Goal: Task Accomplishment & Management: Complete application form

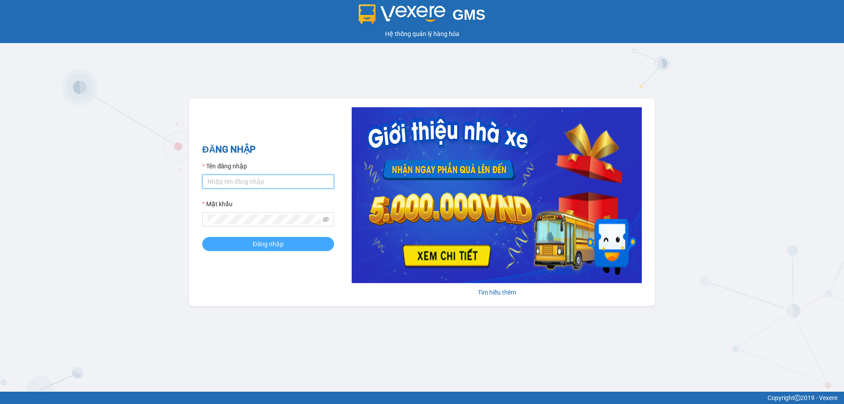
type input "phamthao.tienoanh"
click at [257, 240] on span "Đăng nhập" at bounding box center [268, 244] width 31 height 10
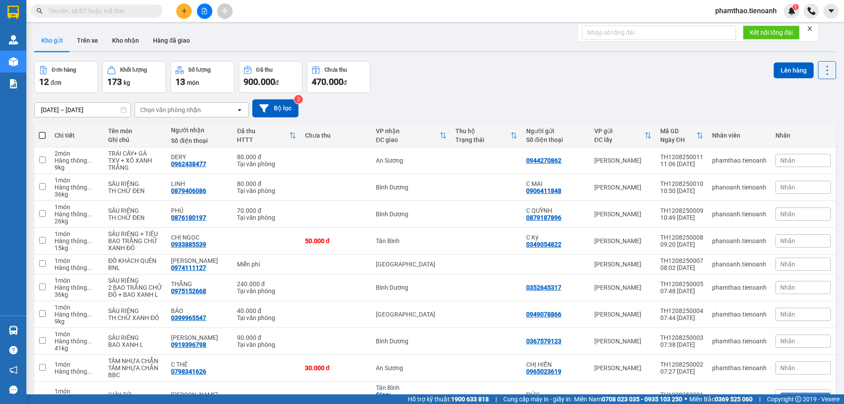
paste input "0917361379"
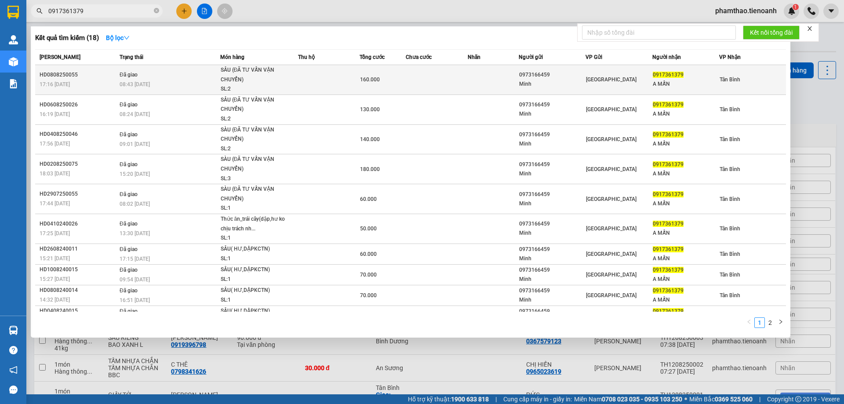
type input "0917361379"
click at [156, 74] on td "Đã giao 08:43 [DATE]" at bounding box center [168, 80] width 103 height 30
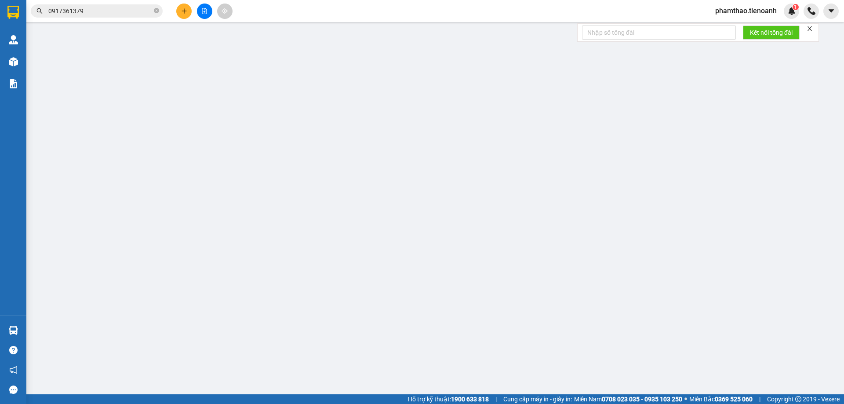
type input "0917361379"
type input "A MẪN"
type input "0973166459"
type input "Minh"
type input "160.000"
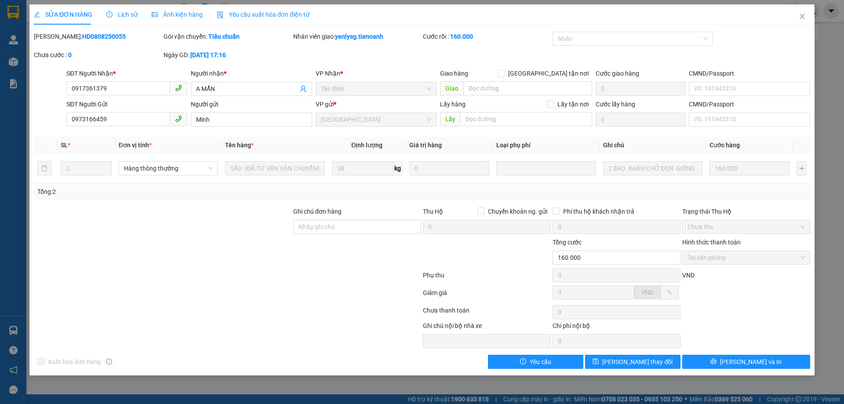
click at [120, 15] on span "Lịch sử" at bounding box center [121, 14] width 31 height 7
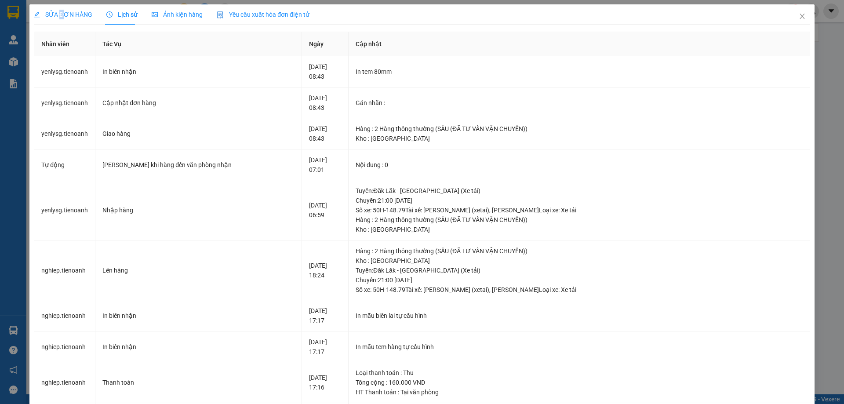
click at [60, 21] on div "SỬA ĐƠN HÀNG" at bounding box center [63, 14] width 58 height 20
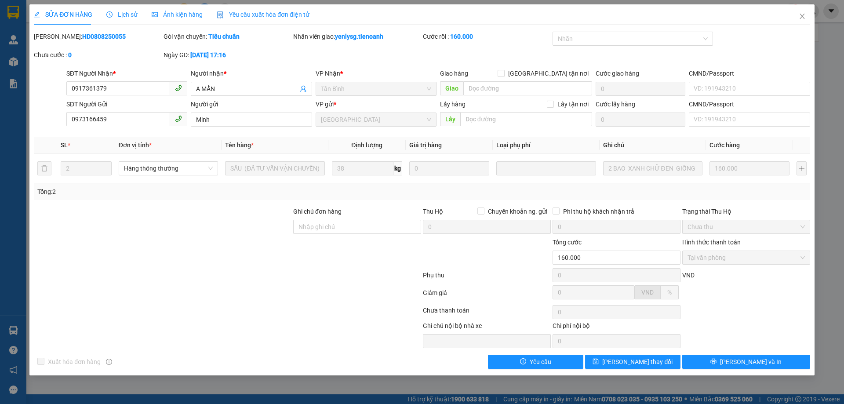
click at [116, 22] on div "Lịch sử" at bounding box center [121, 14] width 31 height 20
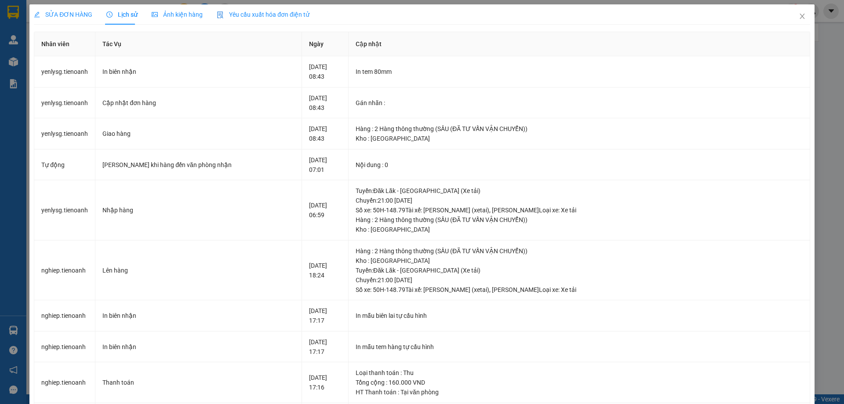
click at [58, 17] on span "SỬA ĐƠN HÀNG" at bounding box center [63, 14] width 58 height 7
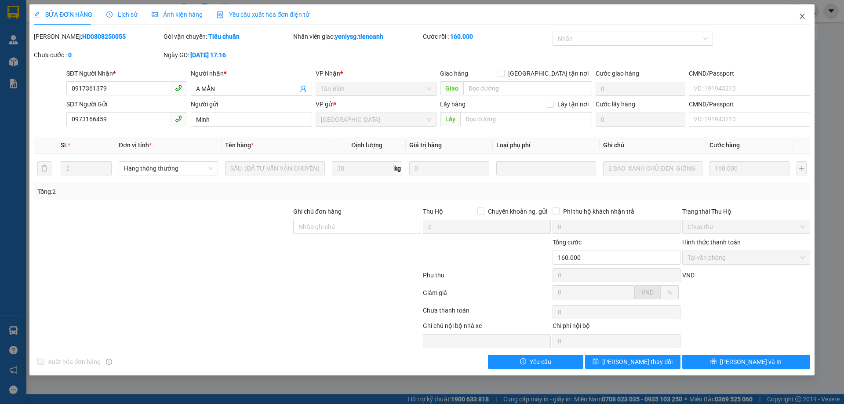
click at [804, 18] on icon "close" at bounding box center [801, 16] width 7 height 7
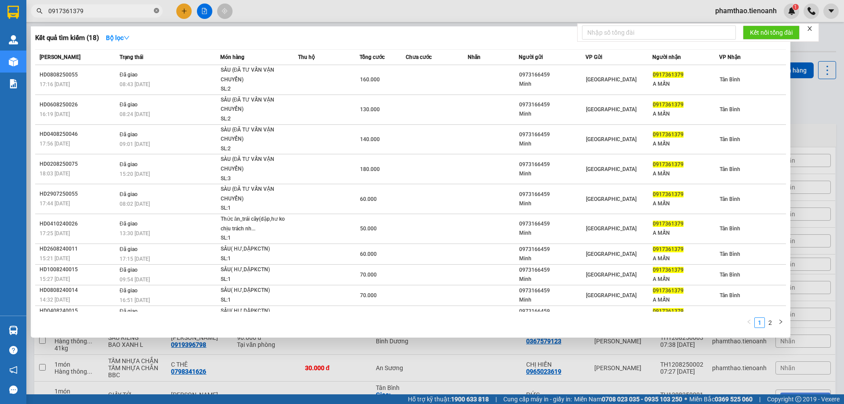
click at [156, 11] on icon "close-circle" at bounding box center [156, 10] width 5 height 5
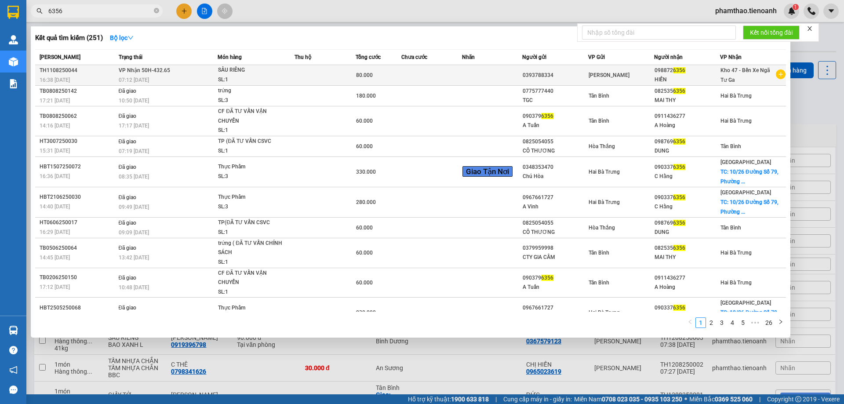
type input "6356"
click at [588, 80] on td "[PERSON_NAME]" at bounding box center [621, 75] width 66 height 21
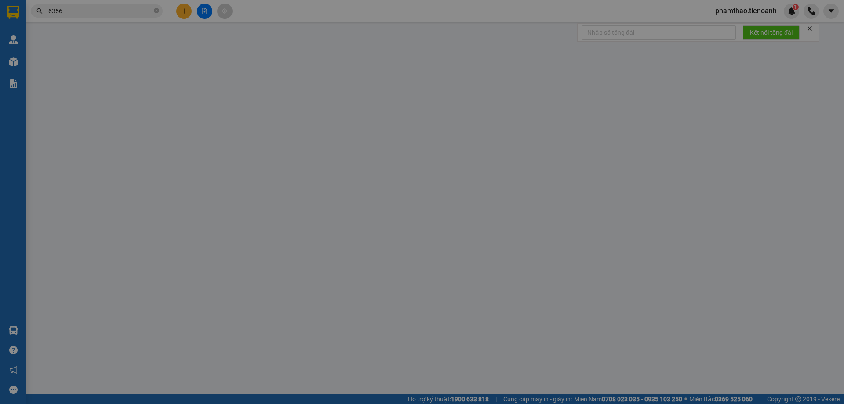
type input "0988726356"
type input "HIỀN"
type input "0393788334"
type input "80.000"
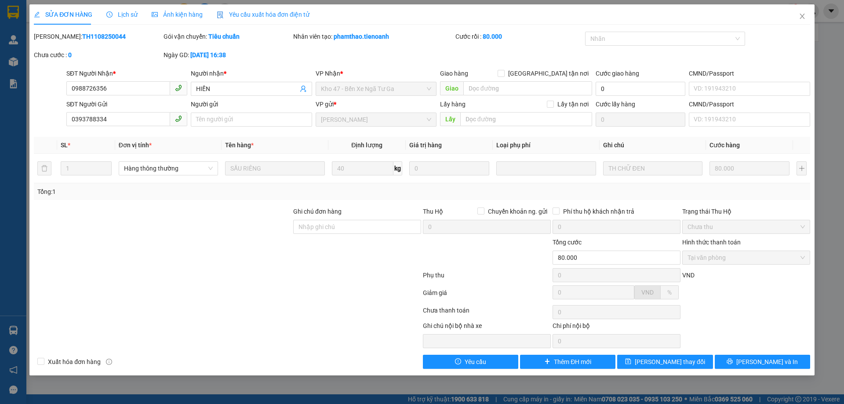
click at [124, 15] on span "Lịch sử" at bounding box center [121, 14] width 31 height 7
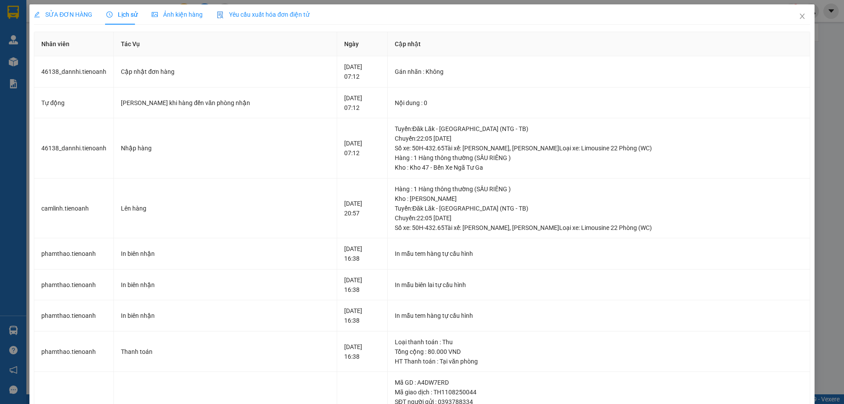
click at [77, 15] on span "SỬA ĐƠN HÀNG" at bounding box center [63, 14] width 58 height 7
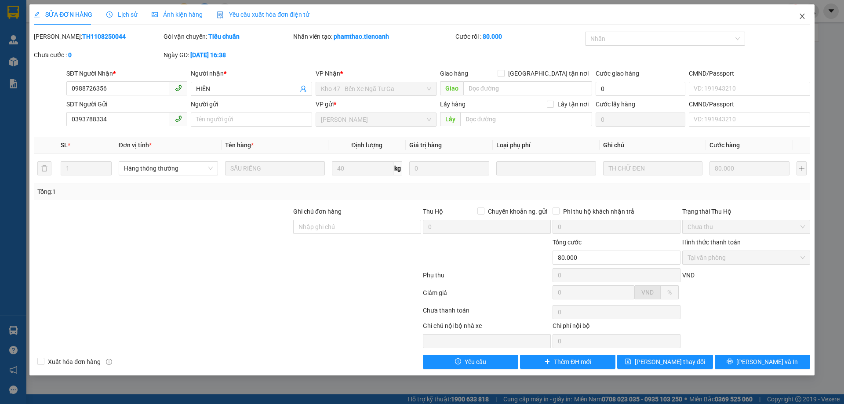
click at [804, 14] on icon "close" at bounding box center [801, 16] width 5 height 5
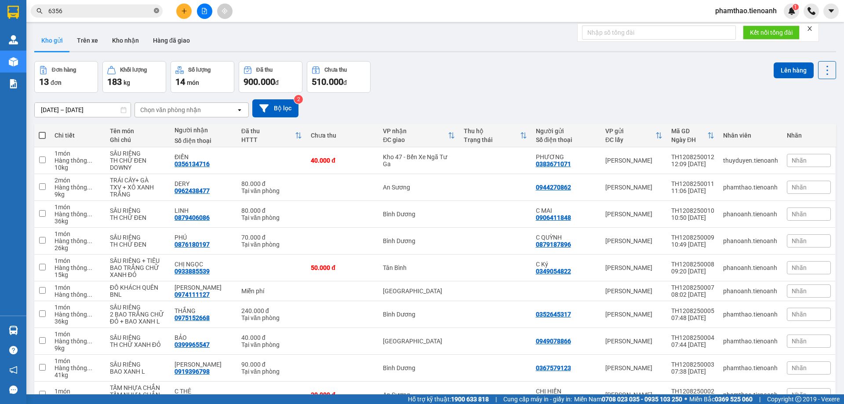
click at [157, 11] on icon "close-circle" at bounding box center [156, 10] width 5 height 5
paste input "0965540410"
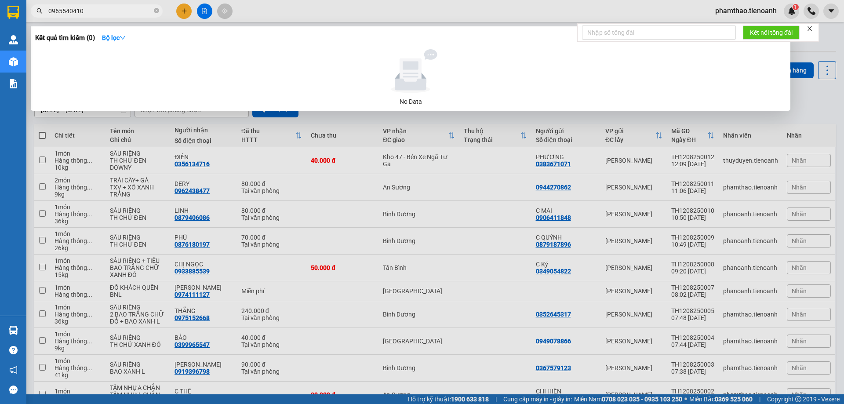
type input "0965540410"
click at [47, 8] on span "0965540410" at bounding box center [97, 10] width 132 height 13
click at [48, 11] on input "0965540410" at bounding box center [100, 11] width 104 height 10
click at [157, 10] on icon "close-circle" at bounding box center [156, 10] width 5 height 5
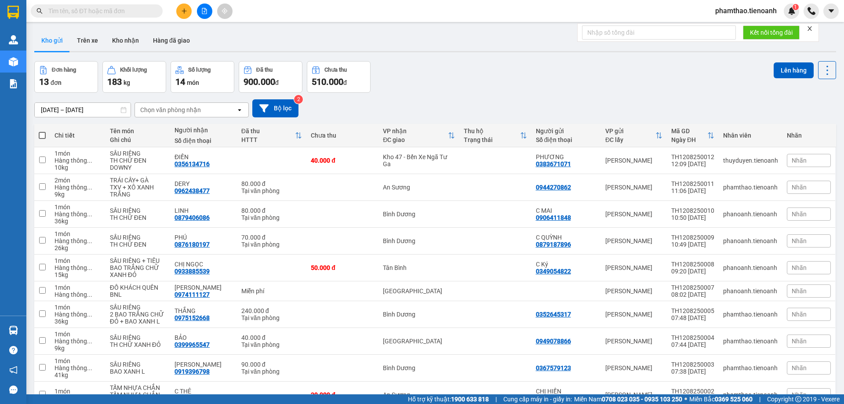
paste input "0965540410"
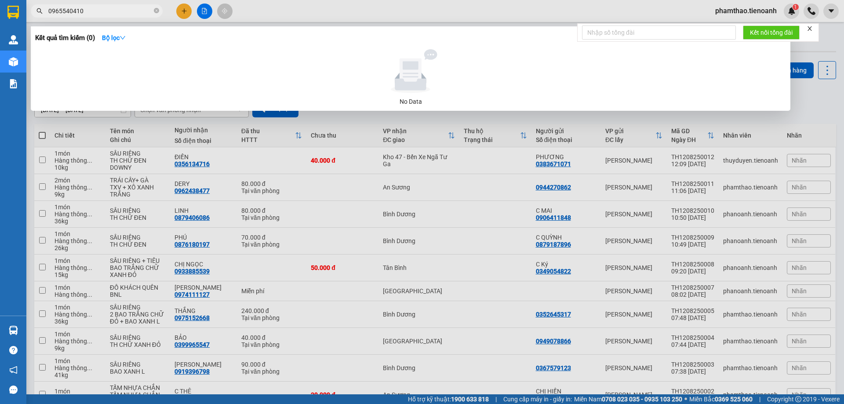
click at [48, 10] on input "0965540410" at bounding box center [100, 11] width 104 height 10
click at [94, 14] on input "0965540410" at bounding box center [100, 11] width 104 height 10
type input "0965540410"
click at [154, 10] on icon "close-circle" at bounding box center [156, 10] width 5 height 5
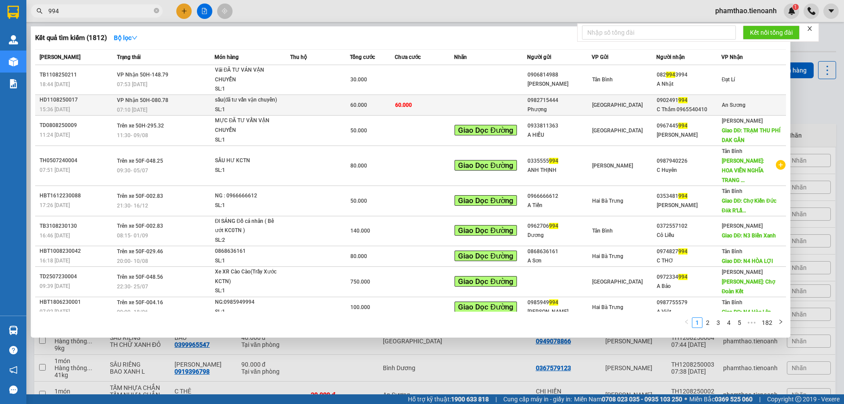
type input "994"
click at [333, 99] on td at bounding box center [320, 104] width 60 height 21
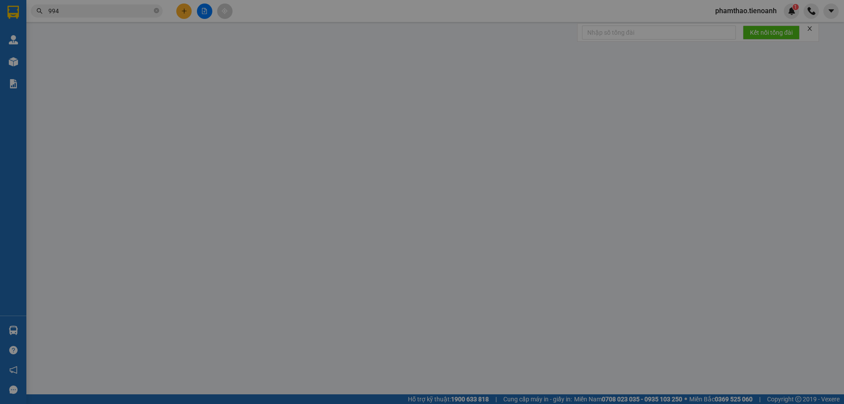
type input "0902491994"
type input "C Thắm 0965540410"
type input "0982715444"
type input "Phượng"
type input "60.000"
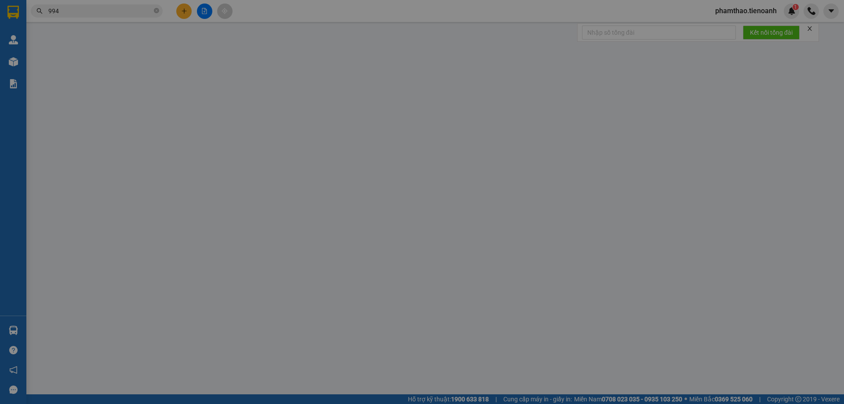
type input "60.000"
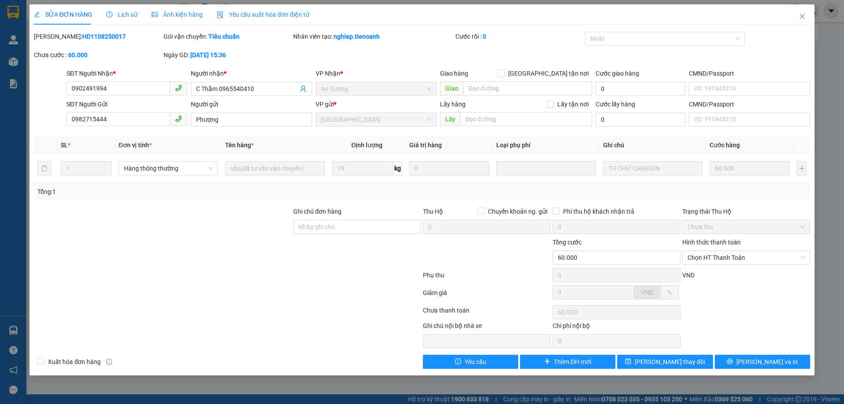
click at [125, 13] on span "Lịch sử" at bounding box center [121, 14] width 31 height 7
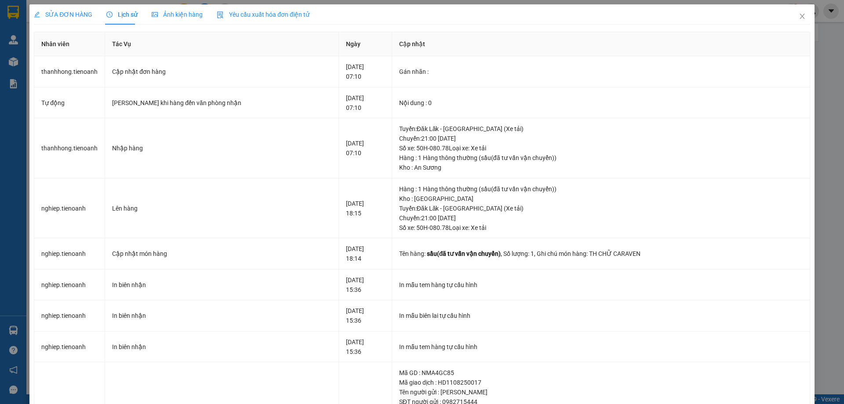
click at [75, 14] on span "SỬA ĐƠN HÀNG" at bounding box center [63, 14] width 58 height 7
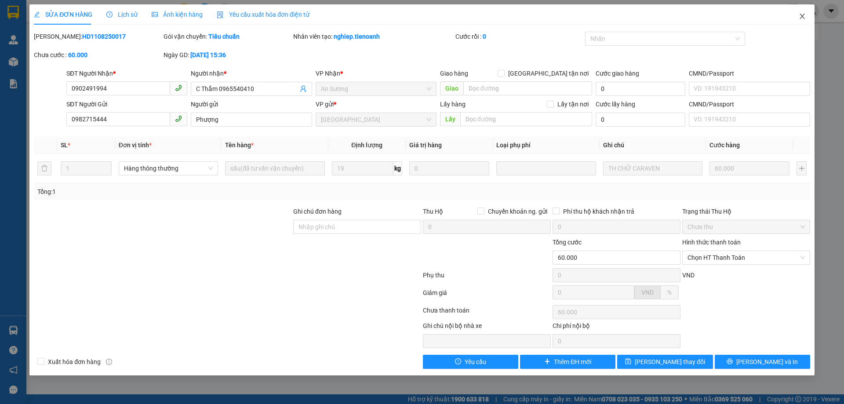
click at [800, 15] on icon "close" at bounding box center [801, 16] width 5 height 5
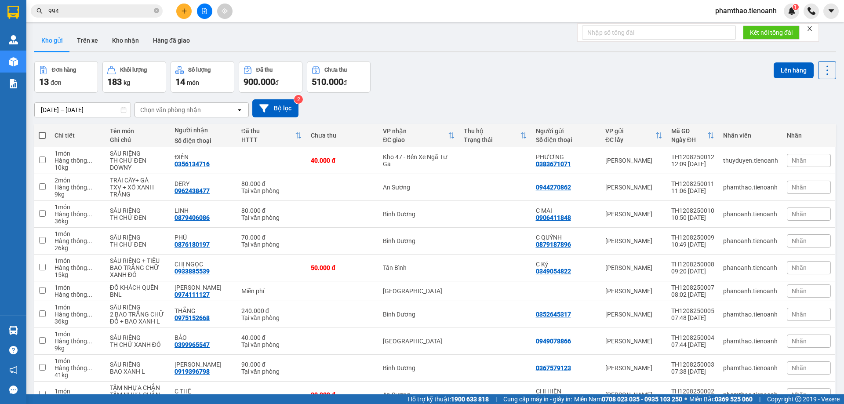
click at [159, 12] on span "994" at bounding box center [97, 10] width 132 height 13
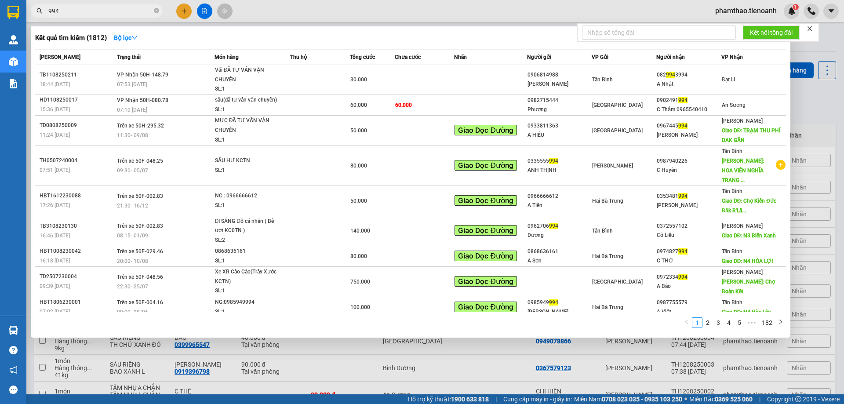
click at [153, 10] on span "994" at bounding box center [97, 10] width 132 height 13
click at [156, 11] on icon "close-circle" at bounding box center [156, 10] width 5 height 5
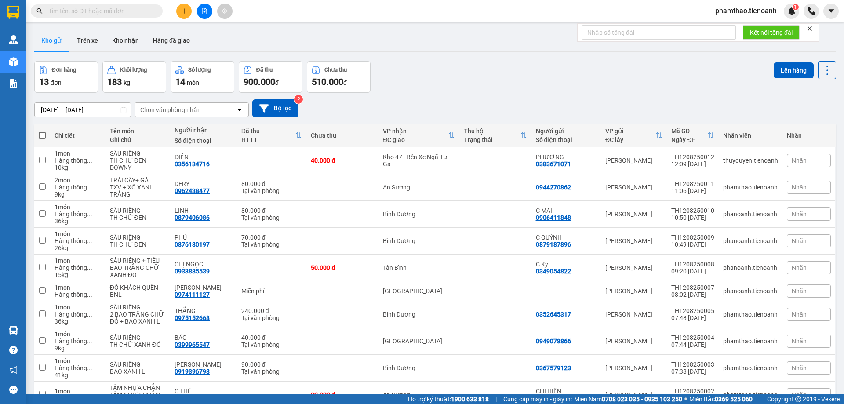
paste input "0979347054"
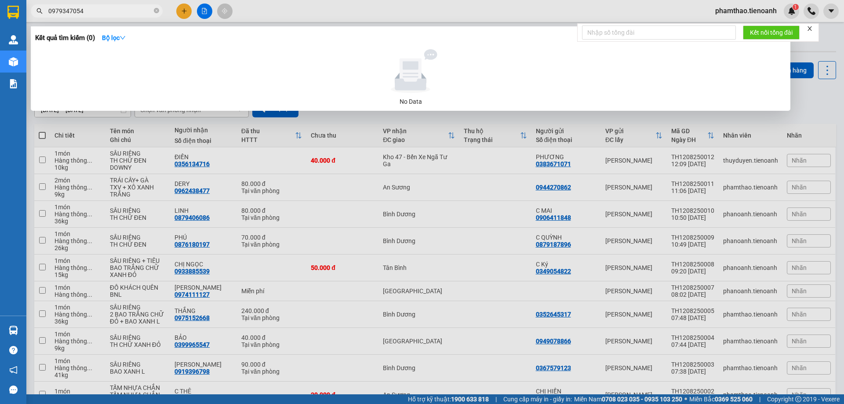
type input "0979347054"
drag, startPoint x: 836, startPoint y: 104, endPoint x: 667, endPoint y: 98, distance: 168.8
click at [835, 102] on div at bounding box center [422, 202] width 844 height 404
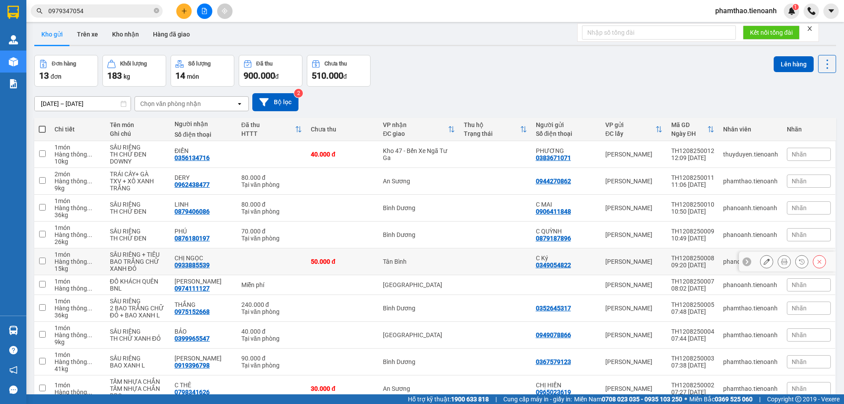
scroll to position [50, 0]
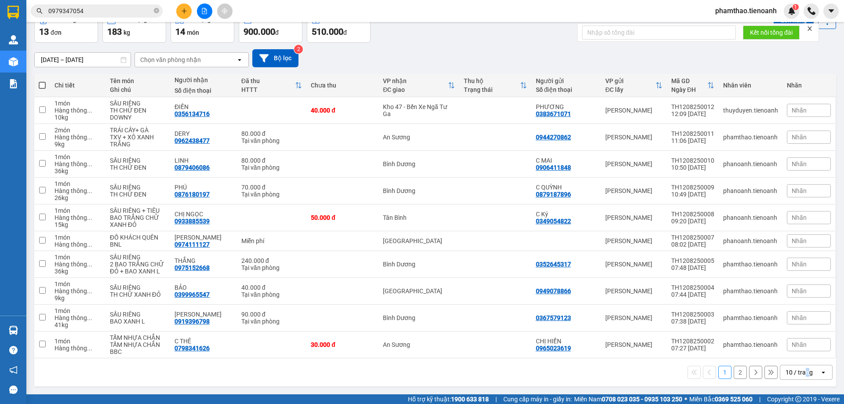
click at [800, 369] on div "10 / trang" at bounding box center [798, 372] width 27 height 9
click at [800, 355] on span "100 / trang" at bounding box center [796, 352] width 32 height 9
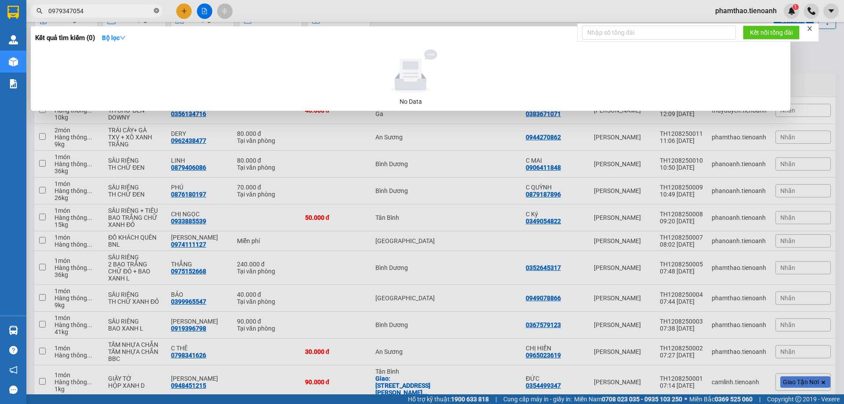
click at [159, 10] on icon "close-circle" at bounding box center [156, 10] width 5 height 5
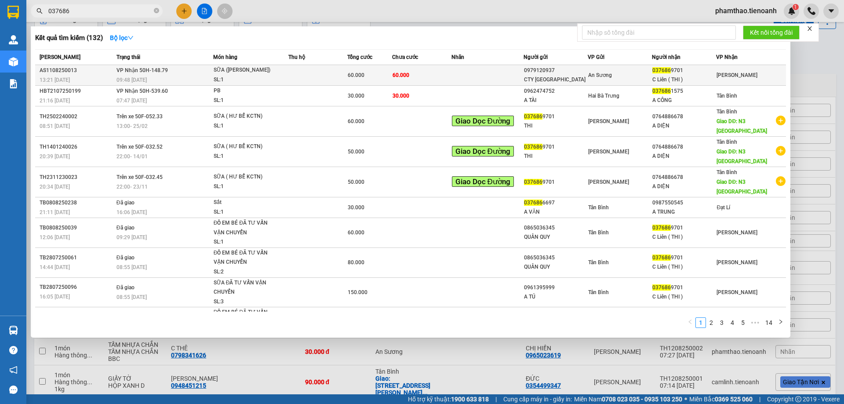
type input "037686"
click at [398, 77] on span "60.000" at bounding box center [400, 75] width 17 height 6
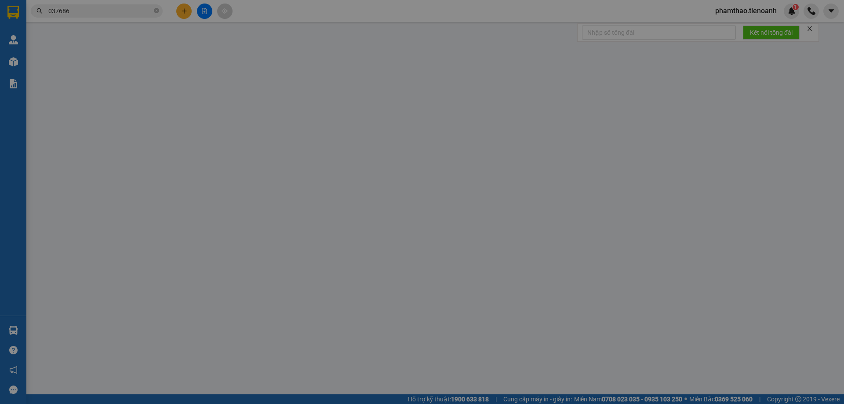
type input "0376869701"
type input "C Liên ( THI )"
type input "0979120937"
type input "CTY [GEOGRAPHIC_DATA]"
type input "60.000"
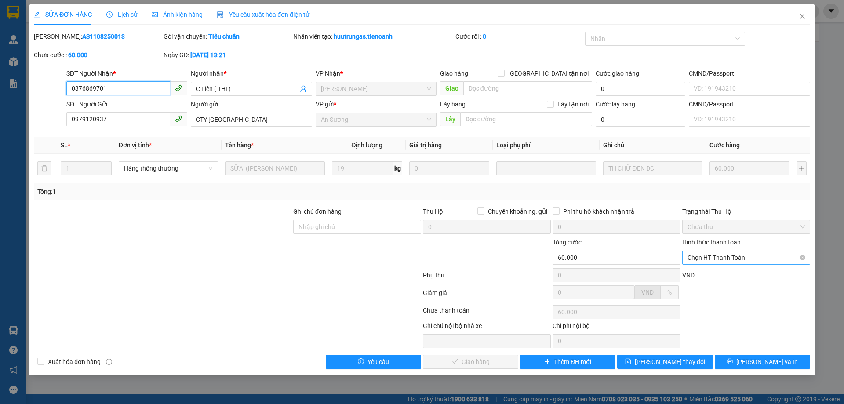
click at [775, 253] on span "Chọn HT Thanh Toán" at bounding box center [745, 257] width 117 height 13
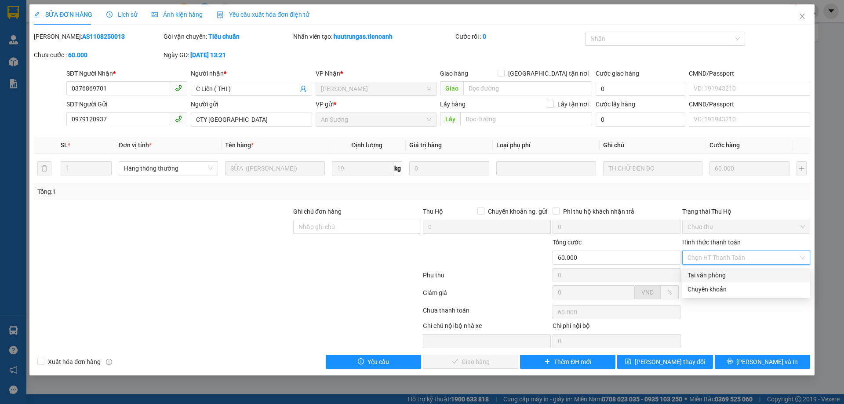
click at [731, 273] on div "Tại văn phòng" at bounding box center [745, 275] width 117 height 10
type input "0"
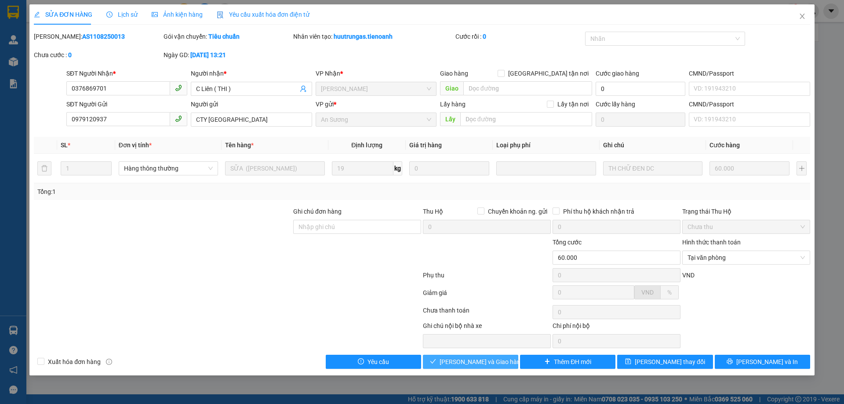
click at [441, 362] on button "[PERSON_NAME] và Giao hàng" at bounding box center [470, 362] width 95 height 14
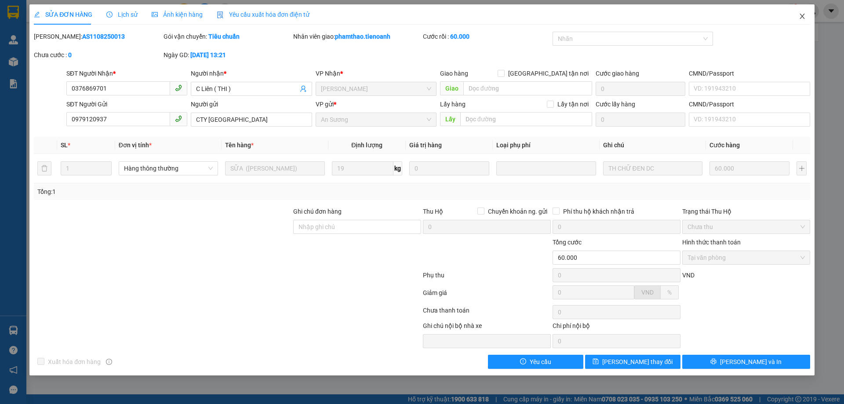
click at [797, 15] on span "Close" at bounding box center [801, 16] width 25 height 25
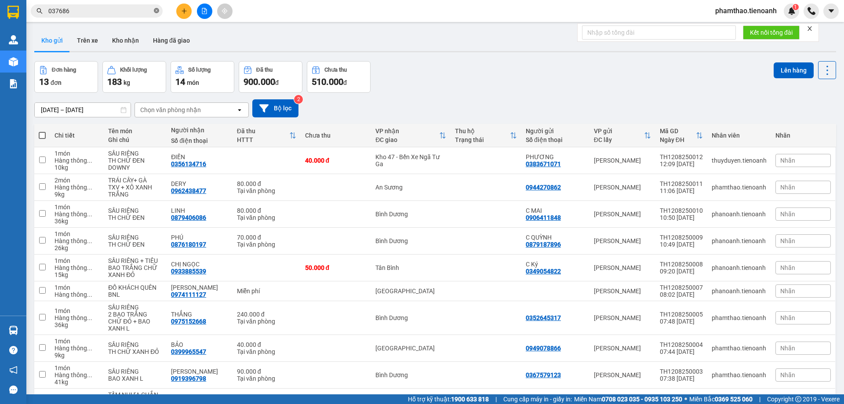
click at [158, 10] on icon "close-circle" at bounding box center [156, 10] width 5 height 5
paste input "0917361379"
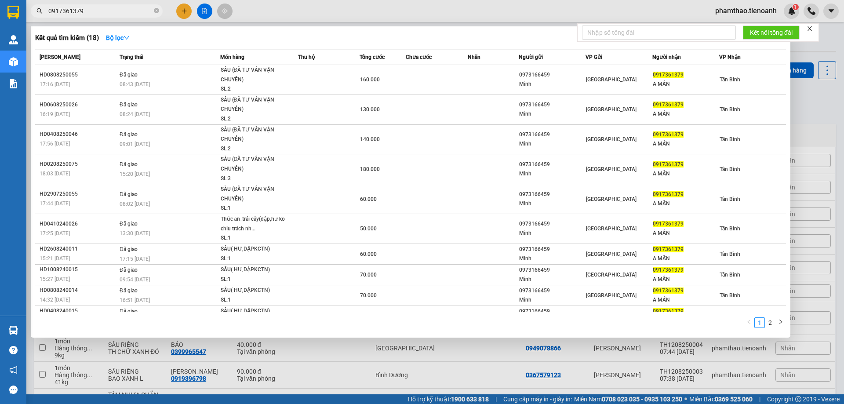
type input "0917361379"
